Goal: Task Accomplishment & Management: Manage account settings

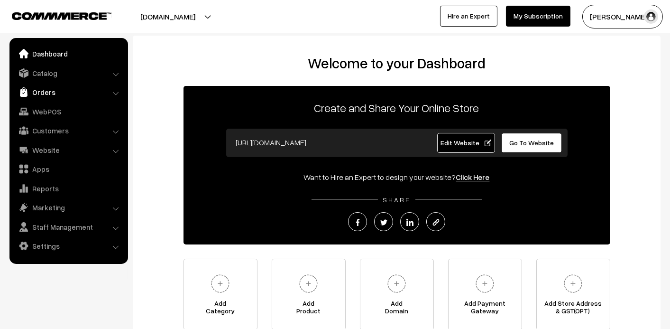
click at [40, 93] on link "Orders" at bounding box center [68, 92] width 113 height 17
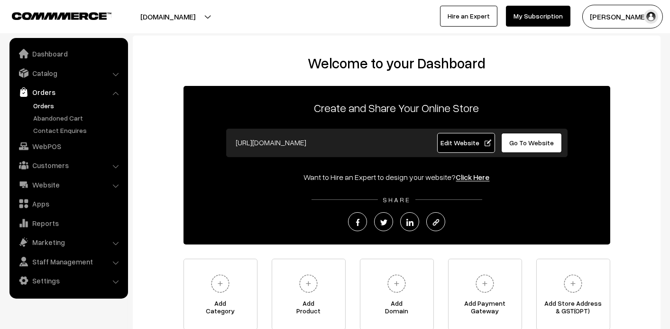
click at [41, 106] on link "Orders" at bounding box center [78, 106] width 94 height 10
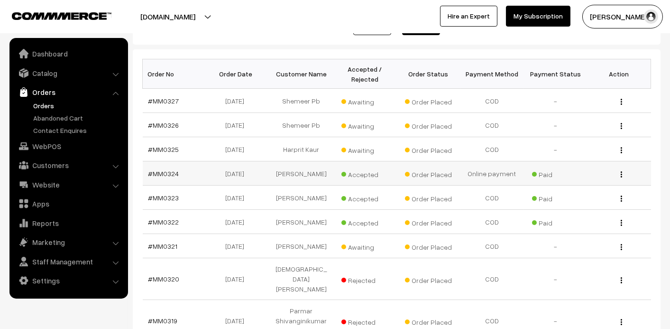
scroll to position [142, 0]
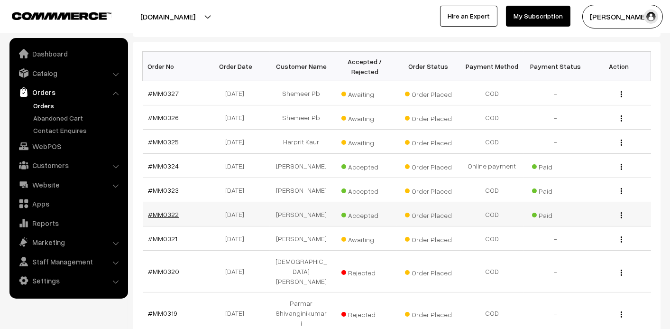
click at [167, 214] on link "#MM0322" at bounding box center [164, 214] width 31 height 8
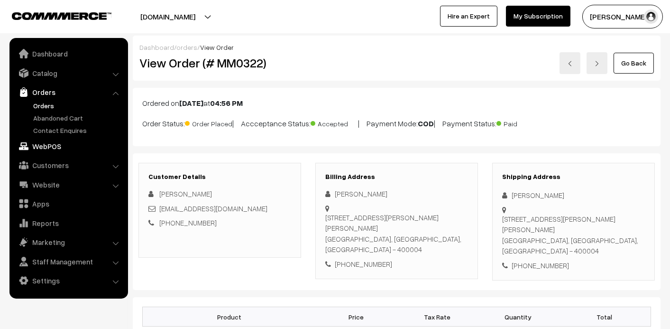
click at [106, 153] on link "WebPOS" at bounding box center [68, 146] width 113 height 17
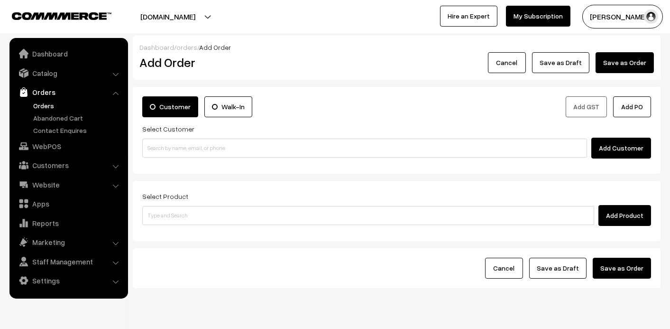
click at [46, 103] on link "Orders" at bounding box center [78, 106] width 94 height 10
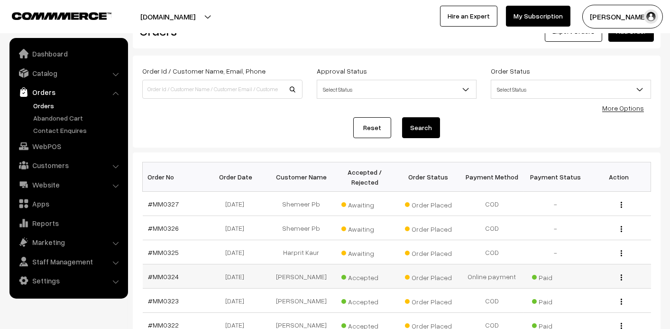
scroll to position [47, 0]
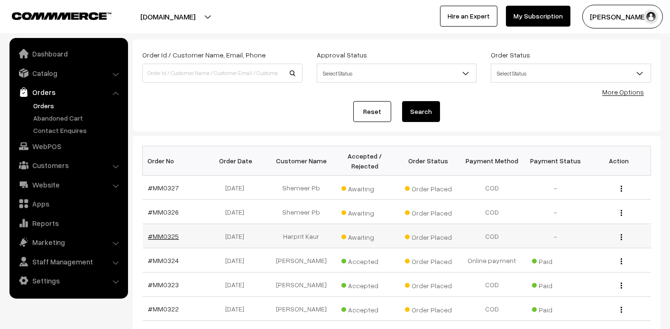
click at [172, 235] on link "#MM0325" at bounding box center [164, 236] width 31 height 8
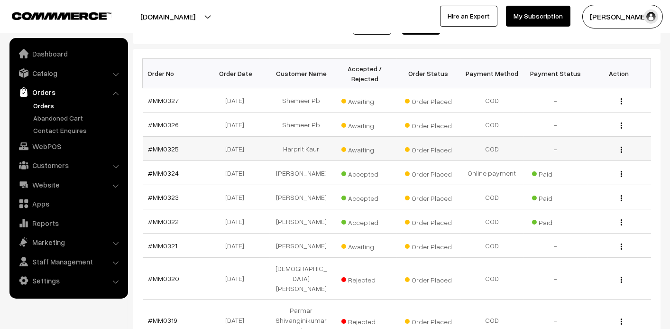
scroll to position [142, 0]
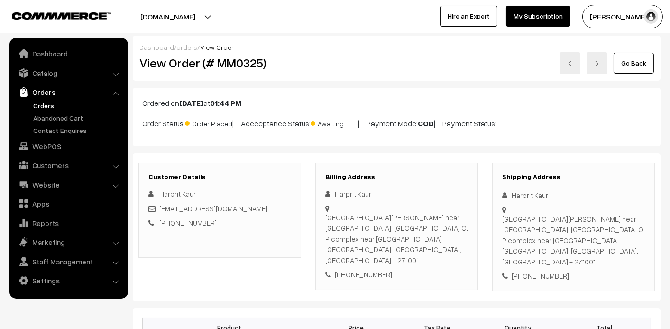
click at [46, 105] on link "Orders" at bounding box center [78, 106] width 94 height 10
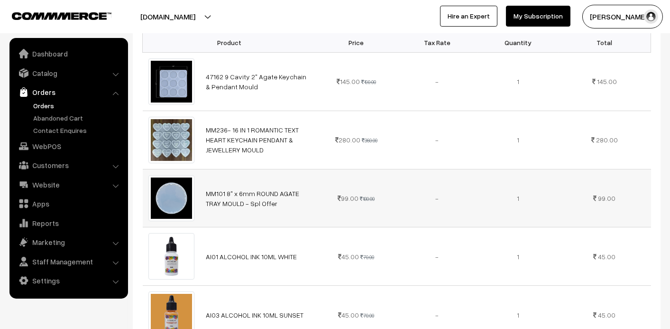
scroll to position [333, 0]
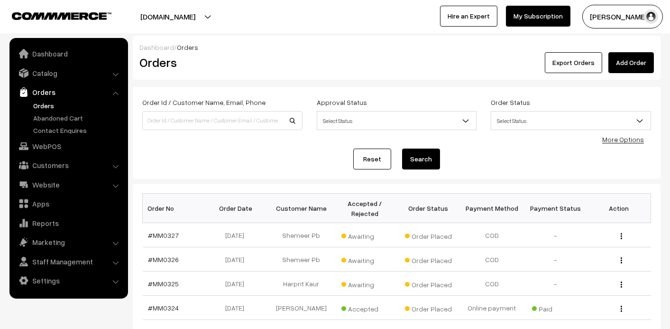
scroll to position [142, 0]
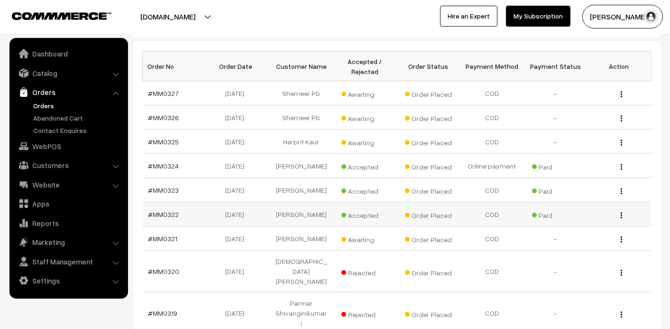
click at [300, 215] on td "[PERSON_NAME]" at bounding box center [302, 214] width 64 height 24
click at [156, 216] on link "#MM0322" at bounding box center [164, 214] width 31 height 8
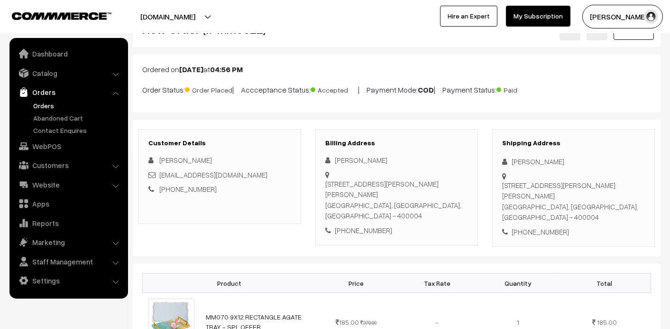
scroll to position [47, 0]
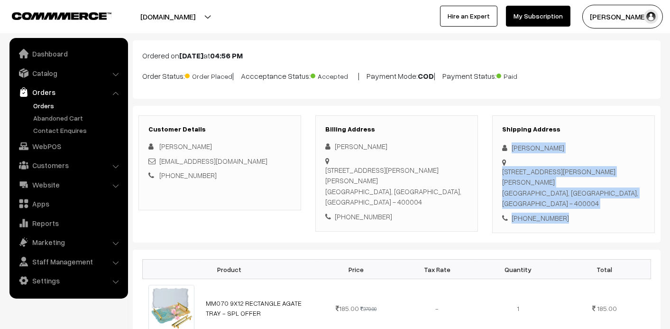
drag, startPoint x: 511, startPoint y: 149, endPoint x: 571, endPoint y: 212, distance: 87.6
click at [571, 212] on div "Shipping Address [PERSON_NAME] [STREET_ADDRESS][PERSON_NAME][PERSON_NAME] [PHON…" at bounding box center [574, 174] width 163 height 118
copy div "[PERSON_NAME][STREET_ADDRESS][PERSON_NAME] [PHONE_NUMBER]"
click at [40, 103] on link "Orders" at bounding box center [78, 106] width 94 height 10
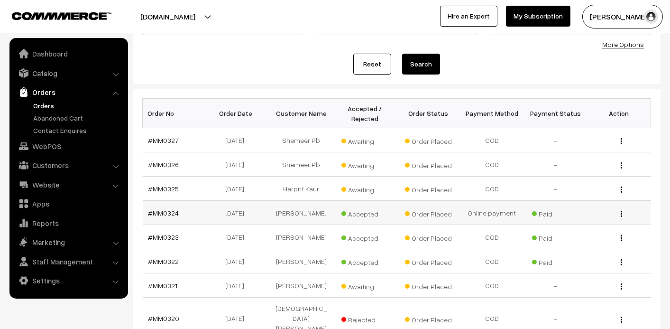
scroll to position [142, 0]
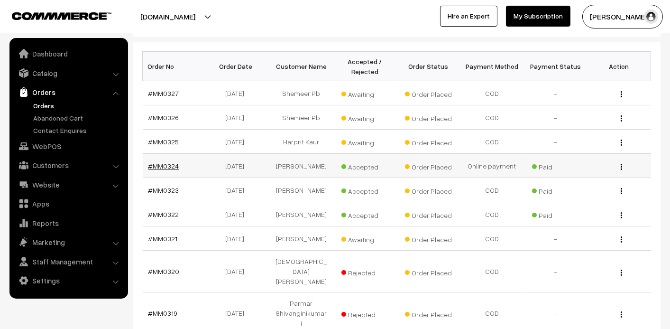
click at [170, 165] on link "#MM0324" at bounding box center [164, 166] width 31 height 8
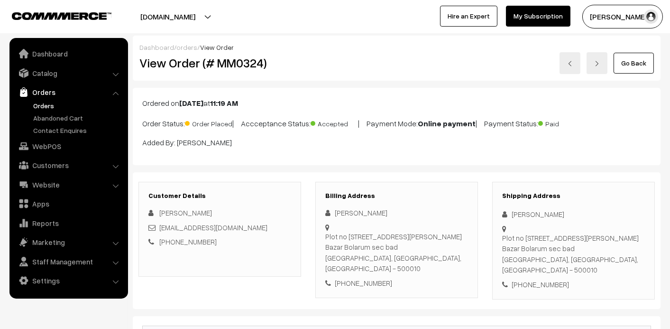
scroll to position [95, 0]
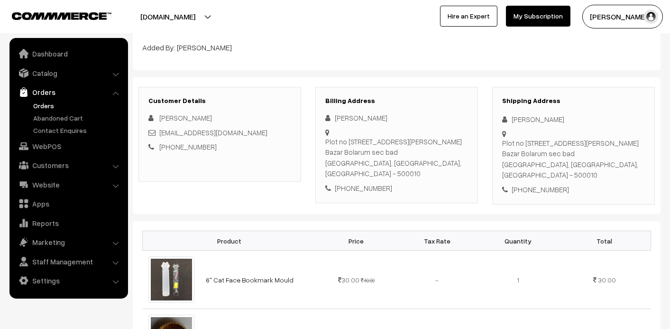
click at [512, 117] on div "Rakhi Agarwal" at bounding box center [574, 119] width 143 height 11
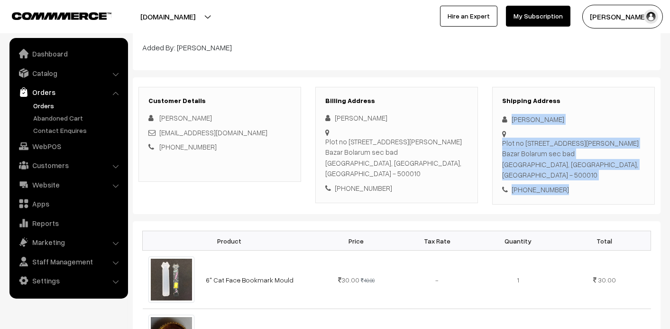
drag, startPoint x: 513, startPoint y: 117, endPoint x: 567, endPoint y: 177, distance: 80.6
click at [567, 177] on div "Shipping Address Rakhi Agarwal Plot no 50 Bajrang nagar colony, Risala Bazar Bo…" at bounding box center [574, 146] width 163 height 118
copy div "Rakhi Agarwal Plot no 50 Bajrang nagar colony, Risala Bazar Bolarum sec bad Hyd…"
